Goal: Navigation & Orientation: Find specific page/section

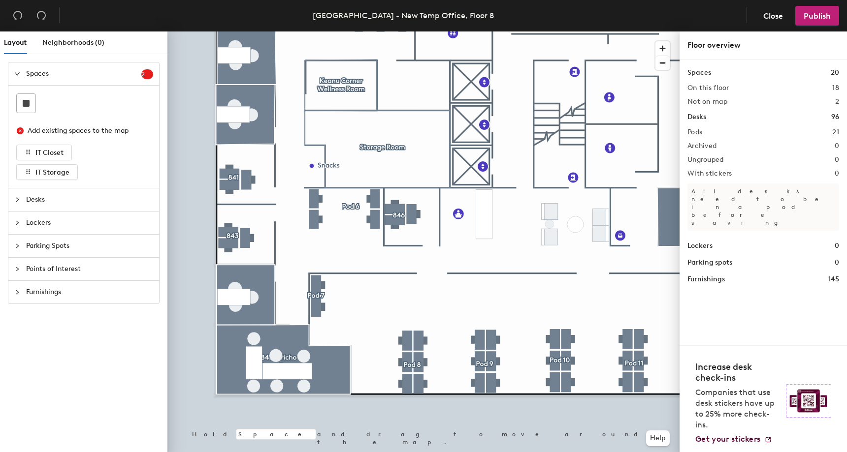
click at [380, 31] on div at bounding box center [423, 31] width 512 height 0
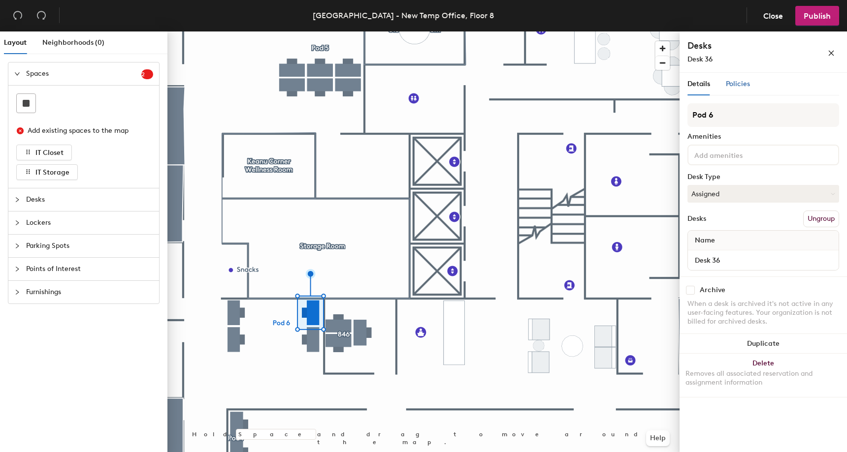
click at [747, 84] on span "Policies" at bounding box center [737, 84] width 24 height 8
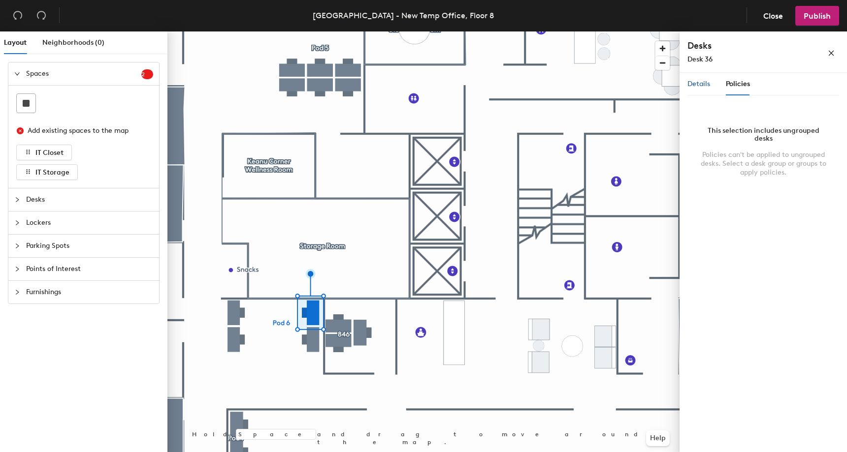
click at [707, 87] on span "Details" at bounding box center [698, 84] width 23 height 8
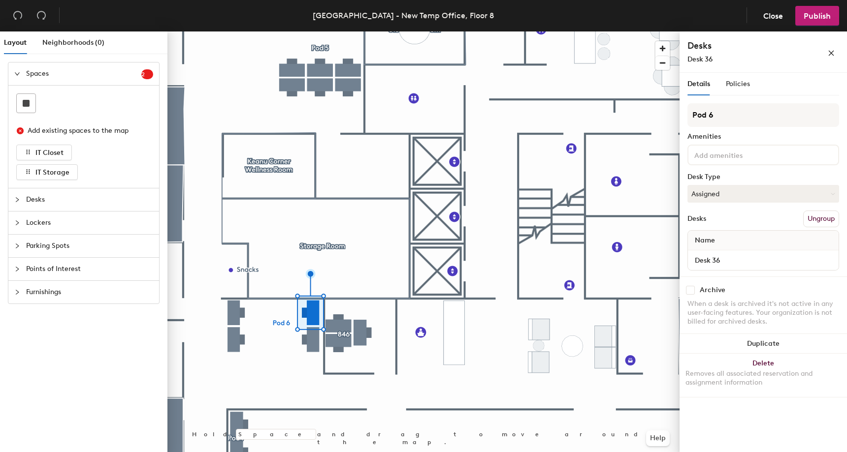
click at [314, 31] on div at bounding box center [423, 31] width 512 height 0
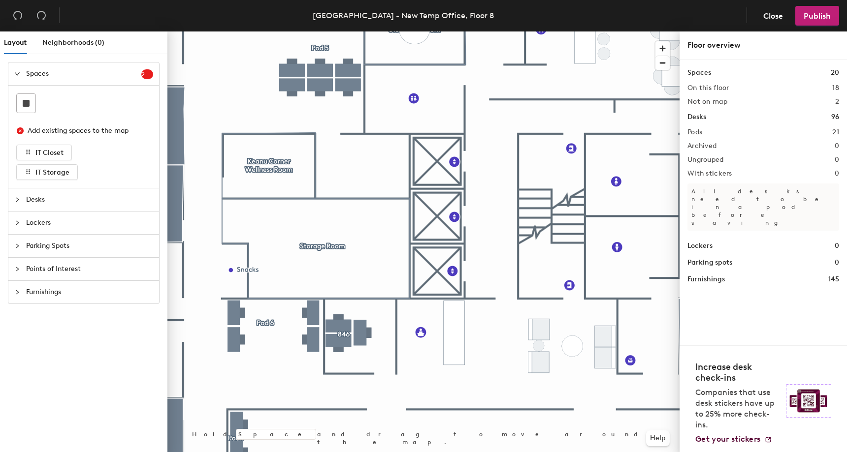
click at [233, 31] on div at bounding box center [423, 31] width 512 height 0
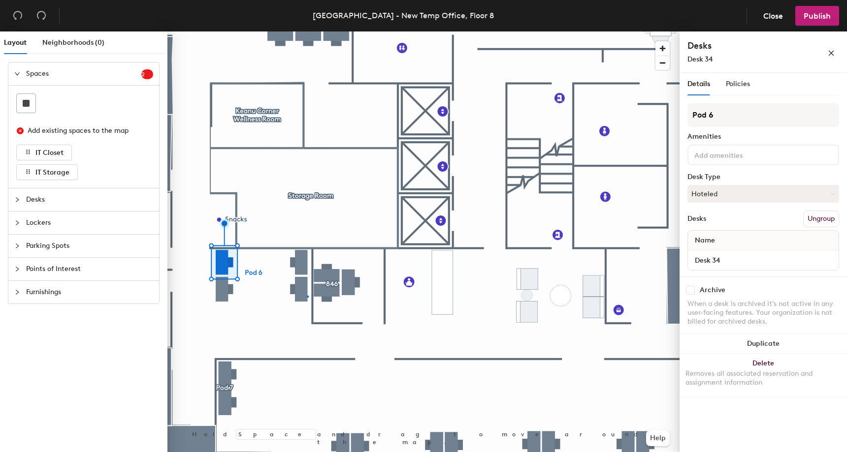
click at [307, 31] on div at bounding box center [423, 31] width 512 height 0
click at [268, 31] on div at bounding box center [423, 31] width 512 height 0
click at [219, 31] on div at bounding box center [423, 31] width 512 height 0
click at [298, 31] on div at bounding box center [423, 31] width 512 height 0
